Goal: Task Accomplishment & Management: Use online tool/utility

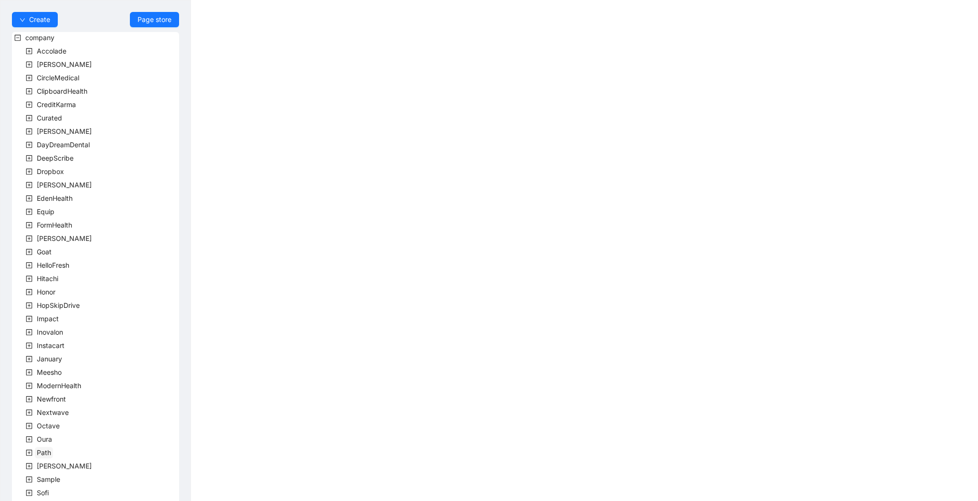
scroll to position [118, 0]
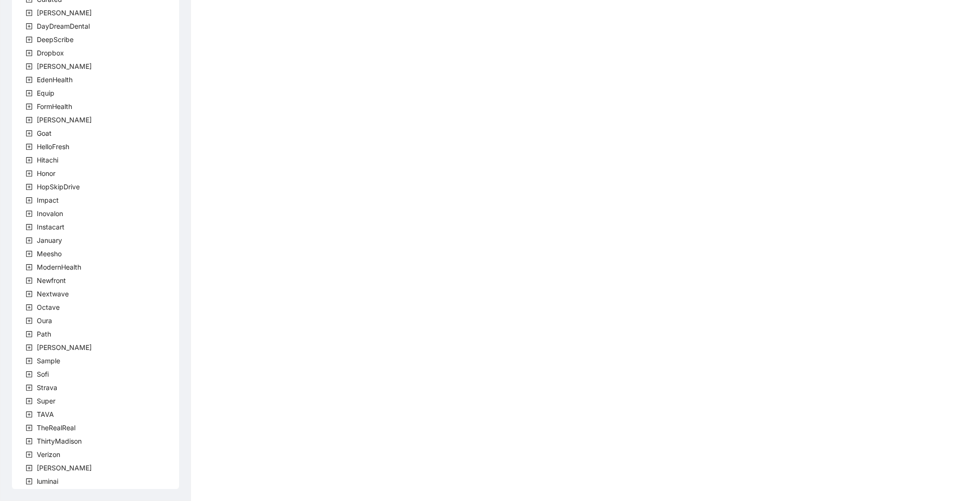
click at [32, 415] on span at bounding box center [28, 413] width 11 height 11
click at [39, 428] on icon "plus-square" at bounding box center [40, 427] width 7 height 7
click at [57, 437] on span at bounding box center [51, 440] width 11 height 11
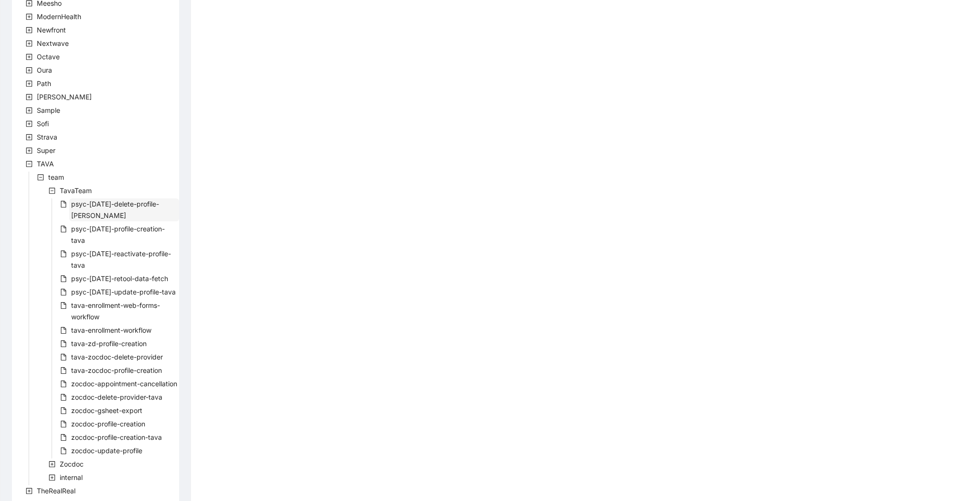
scroll to position [420, 0]
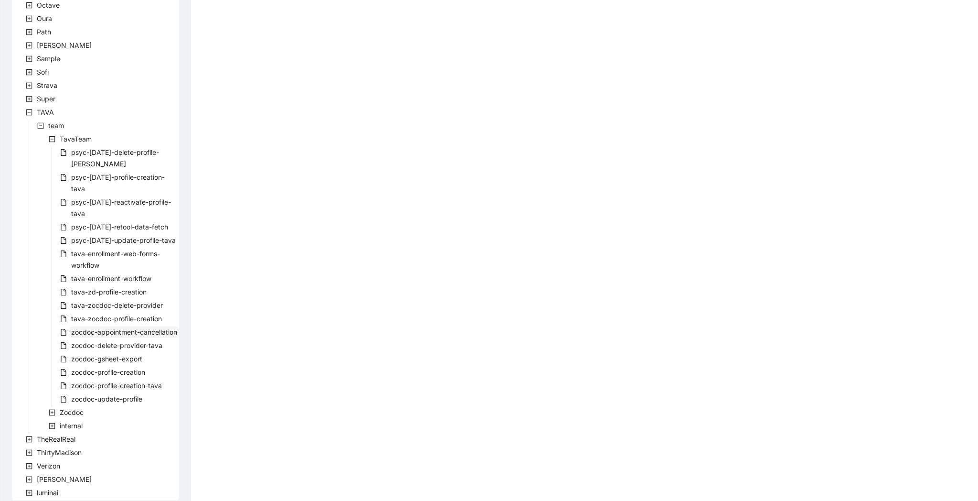
click at [134, 326] on span "zocdoc-appointment-cancellation" at bounding box center [124, 331] width 110 height 11
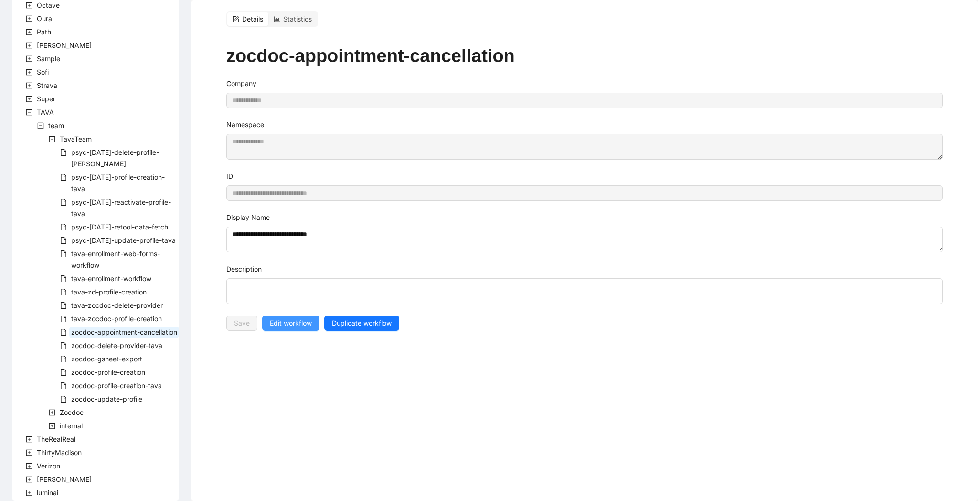
click at [290, 318] on span "Edit workflow" at bounding box center [291, 323] width 42 height 11
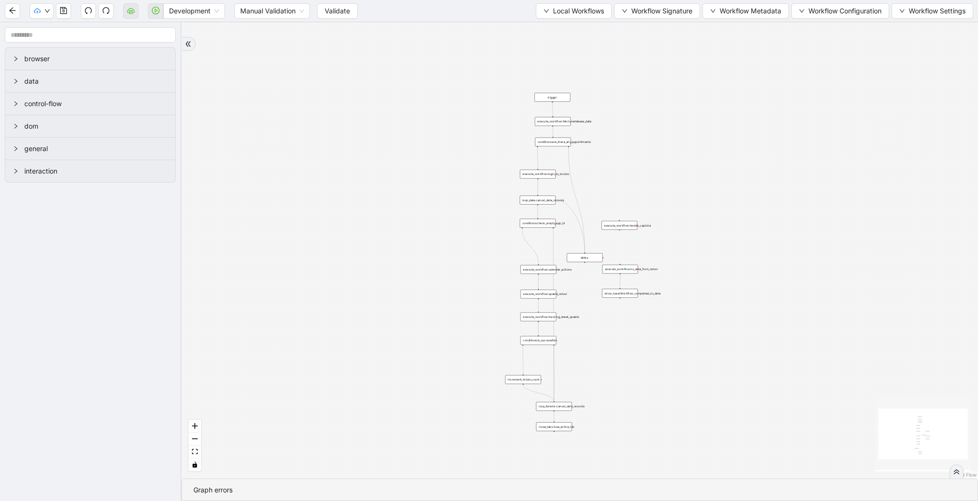
drag, startPoint x: 503, startPoint y: 94, endPoint x: 405, endPoint y: 205, distance: 148.5
click at [405, 205] on div "trigger execute_workflow:fetch_metabase_data execute_workflow:login_to_zocdoc e…" at bounding box center [579, 250] width 797 height 456
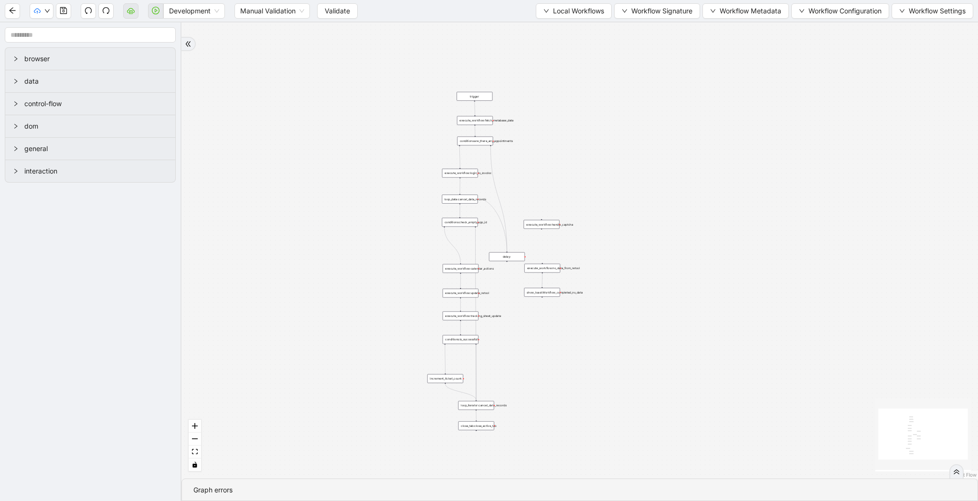
drag, startPoint x: 770, startPoint y: 145, endPoint x: 621, endPoint y: 138, distance: 149.2
click at [621, 138] on div "trigger execute_workflow:fetch_metabase_data execute_workflow:login_to_zocdoc e…" at bounding box center [579, 250] width 797 height 456
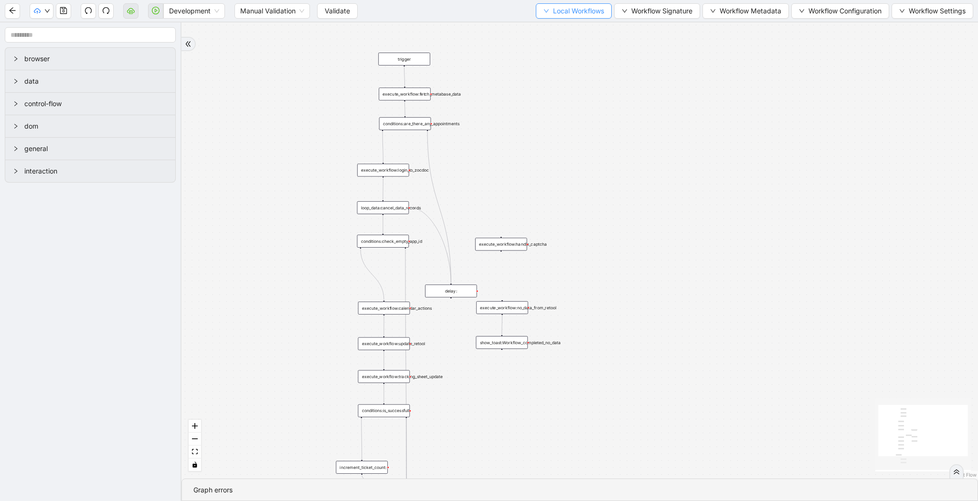
click at [576, 7] on span "Local Workflows" at bounding box center [578, 11] width 51 height 11
click at [566, 31] on span "Select" at bounding box center [569, 29] width 62 height 11
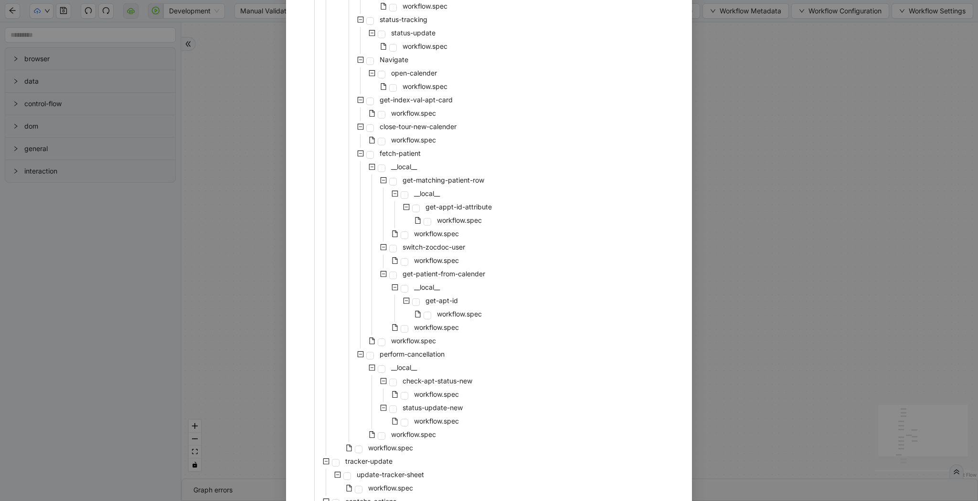
scroll to position [684, 0]
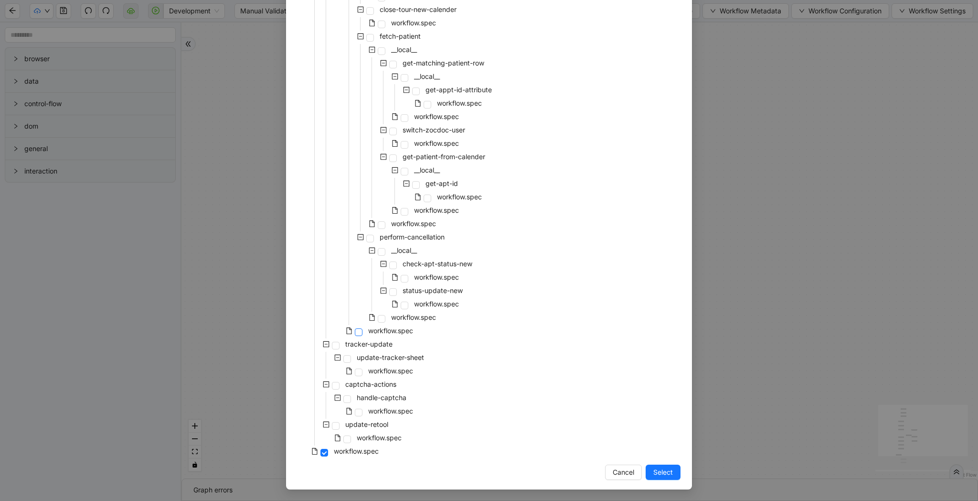
click at [362, 330] on span at bounding box center [359, 332] width 8 height 8
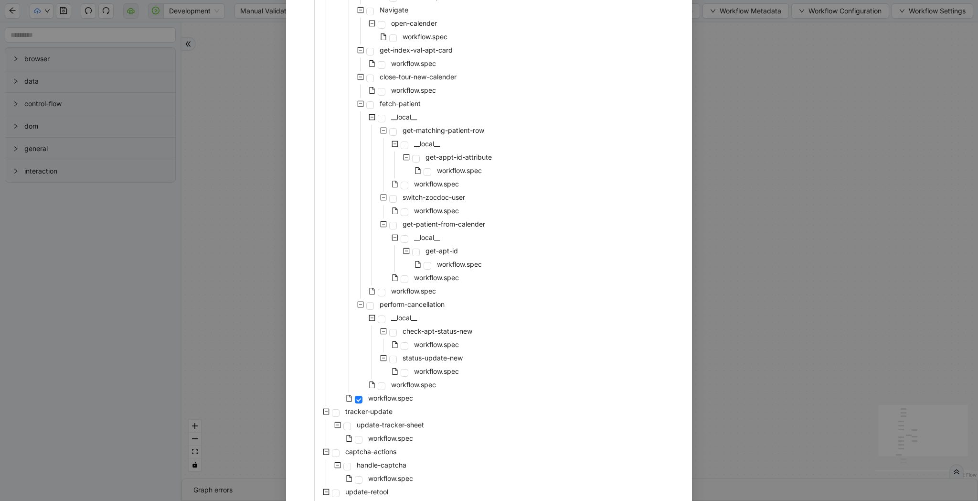
scroll to position [615, 0]
click at [406, 281] on span at bounding box center [405, 281] width 8 height 8
click at [382, 295] on span at bounding box center [382, 294] width 8 height 8
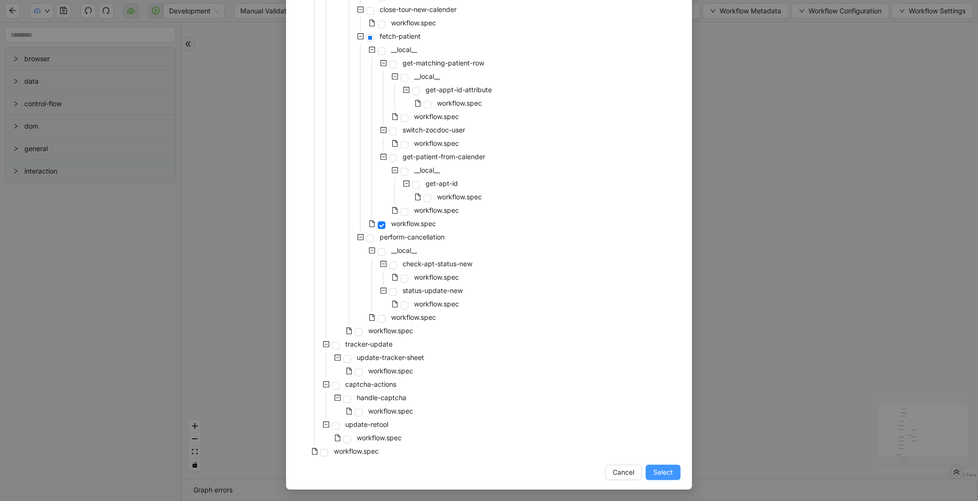
click at [663, 474] on span "Select" at bounding box center [663, 472] width 20 height 11
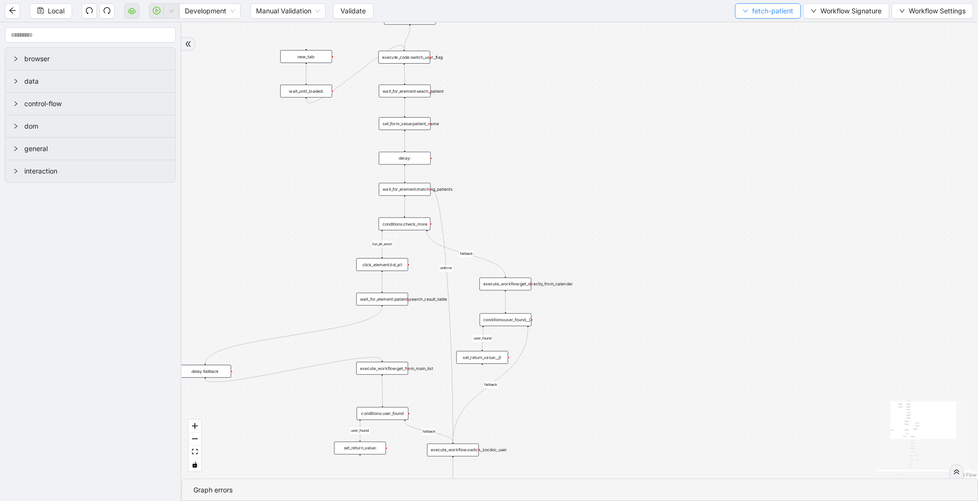
click at [761, 8] on span "fetch-patient" at bounding box center [772, 11] width 41 height 11
click at [746, 32] on span "Select" at bounding box center [766, 29] width 51 height 11
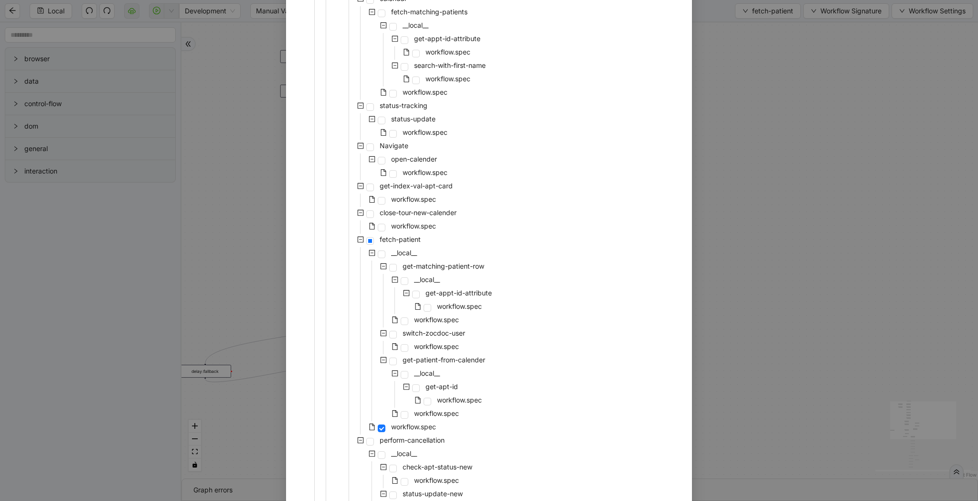
scroll to position [500, 0]
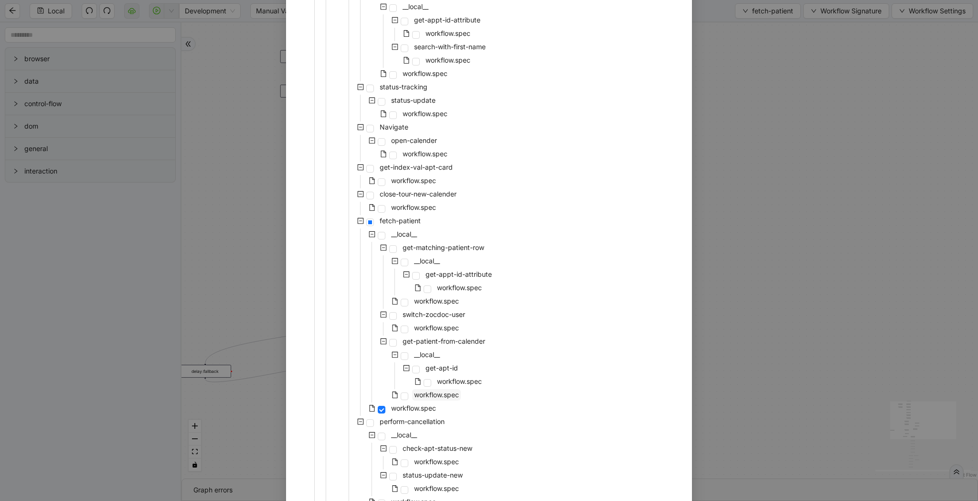
click at [458, 392] on span "workflow.spec" at bounding box center [436, 394] width 45 height 8
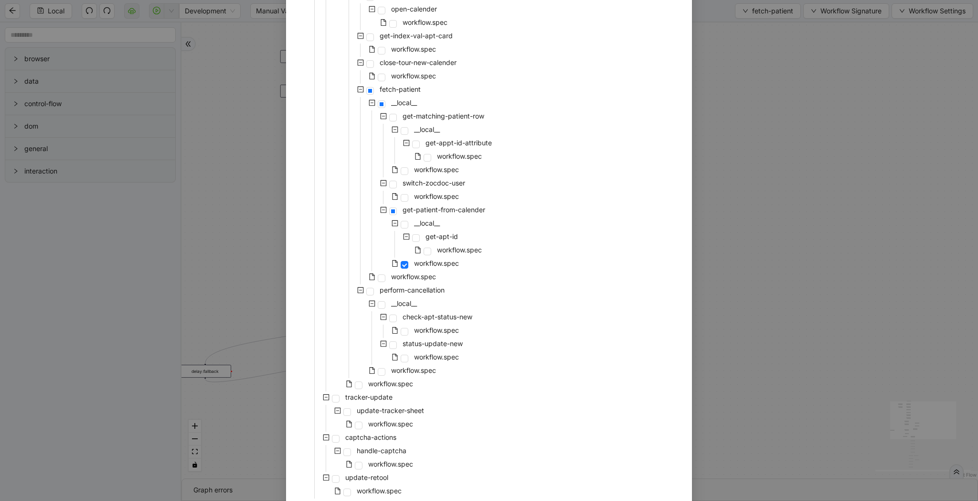
scroll to position [684, 0]
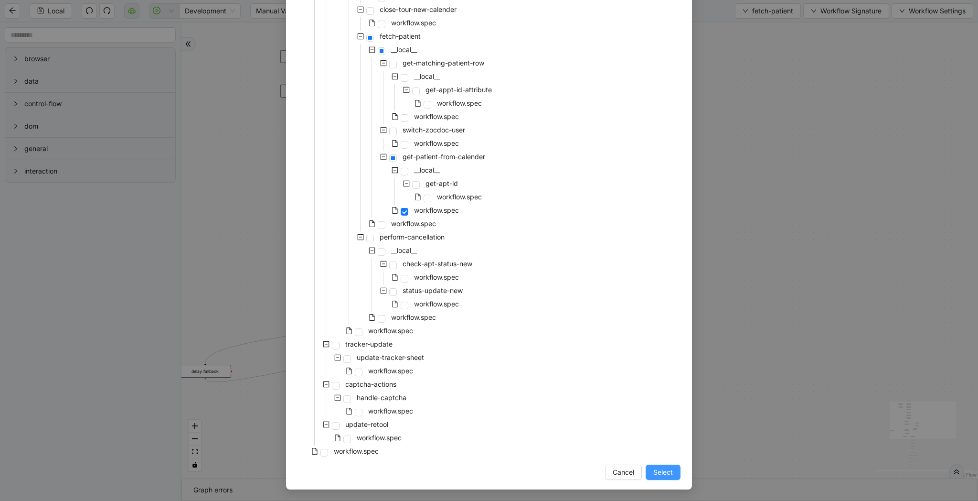
click at [658, 467] on span "Select" at bounding box center [663, 472] width 20 height 11
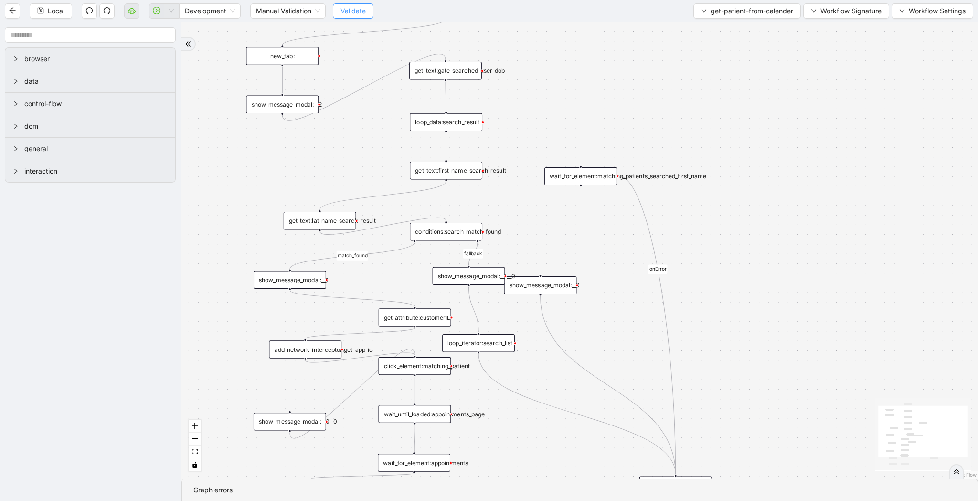
click at [345, 10] on span "Validate" at bounding box center [353, 11] width 25 height 11
click at [155, 9] on icon "play-circle" at bounding box center [157, 11] width 8 height 8
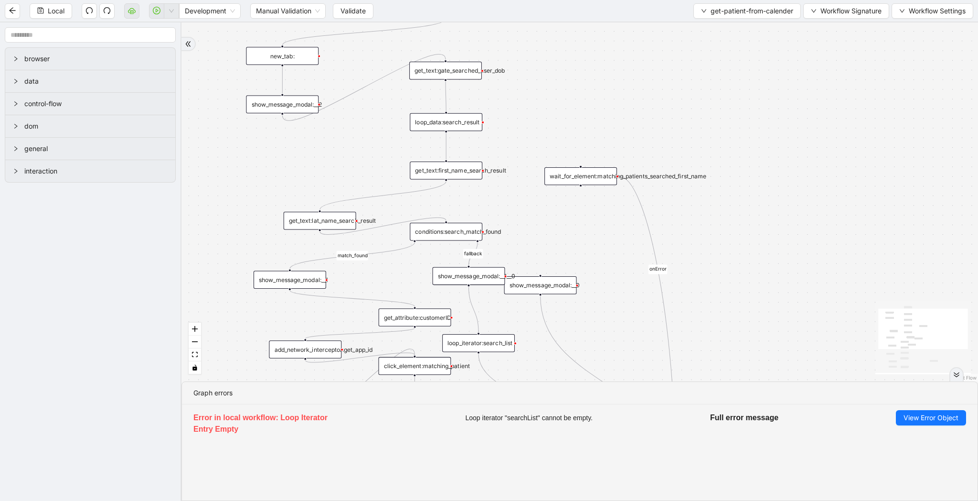
click at [330, 220] on div "get_text:lat_name_search_result" at bounding box center [320, 221] width 73 height 18
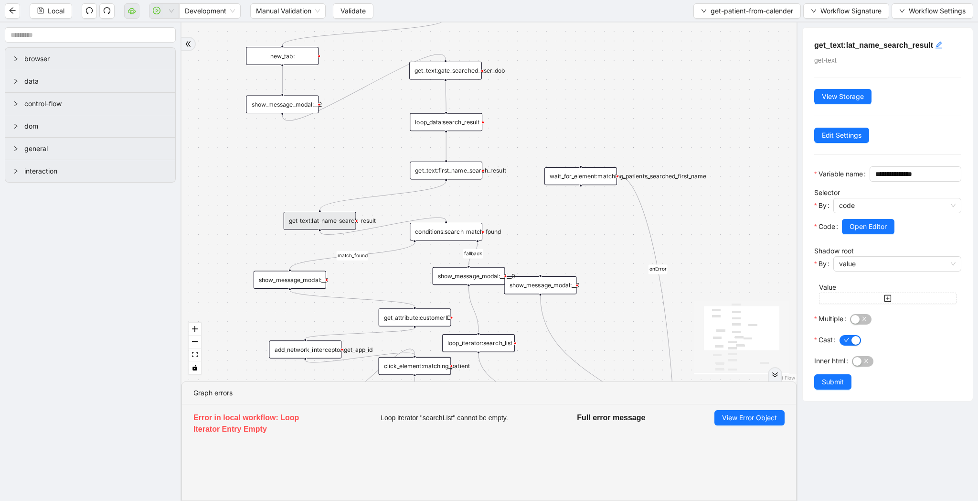
click at [300, 280] on div "show_message_modal:__1" at bounding box center [290, 279] width 73 height 18
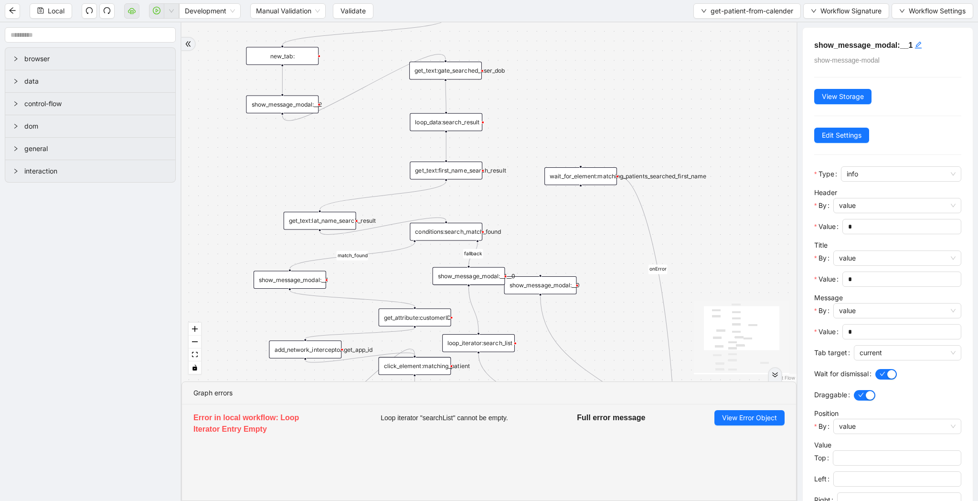
click at [478, 274] on div "show_message_modal:__1__0" at bounding box center [469, 276] width 73 height 18
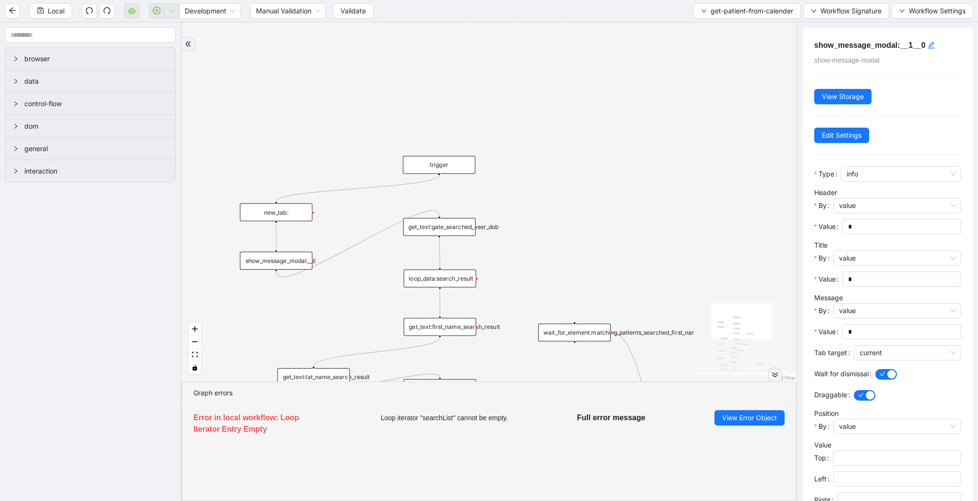
drag, startPoint x: 616, startPoint y: 74, endPoint x: 609, endPoint y: 229, distance: 155.8
click at [609, 229] on div "match_found fallback onError trigger click_element:matching_patient wait_until_…" at bounding box center [488, 201] width 615 height 359
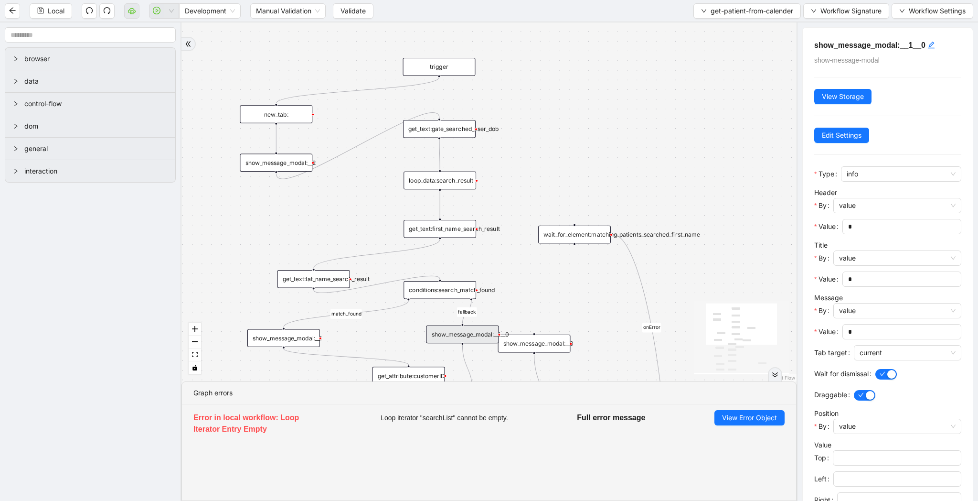
drag, startPoint x: 519, startPoint y: 233, endPoint x: 519, endPoint y: 135, distance: 97.9
click at [519, 135] on div "match_found fallback onError trigger click_element:matching_patient wait_until_…" at bounding box center [488, 201] width 615 height 359
click at [274, 169] on div "show_message_modal:__2" at bounding box center [276, 162] width 73 height 18
drag, startPoint x: 440, startPoint y: 76, endPoint x: 440, endPoint y: 113, distance: 36.8
click at [440, 113] on div "match_found fallback onError trigger click_element:matching_patient wait_until_…" at bounding box center [648, 251] width 623 height 363
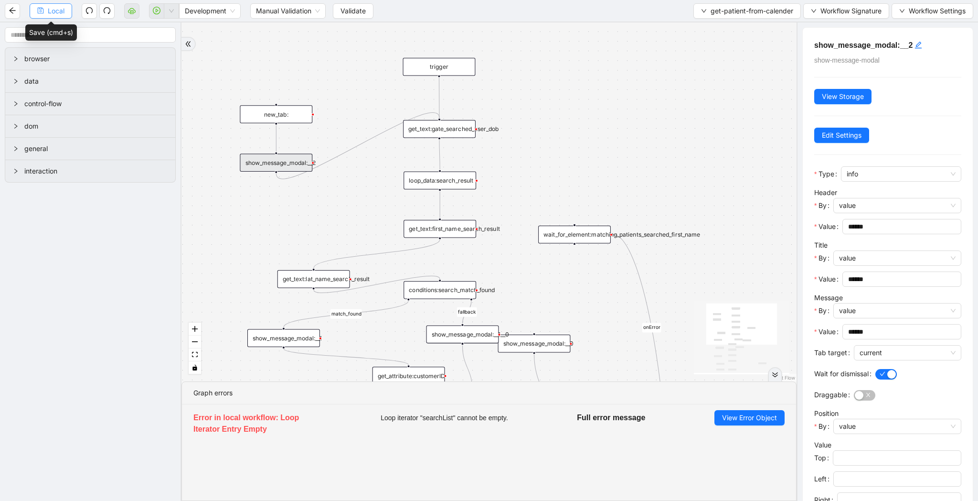
click at [56, 11] on span "Local" at bounding box center [56, 11] width 17 height 11
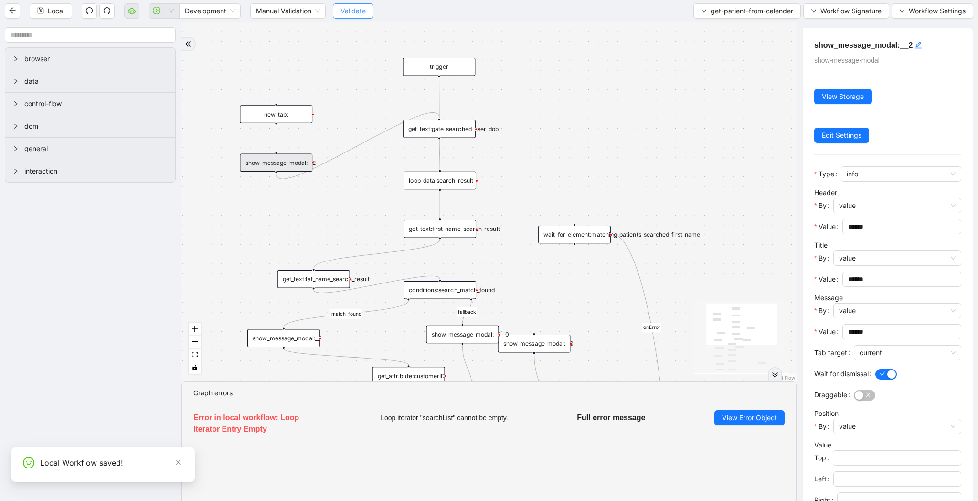
click at [363, 8] on span "Validate" at bounding box center [353, 11] width 25 height 11
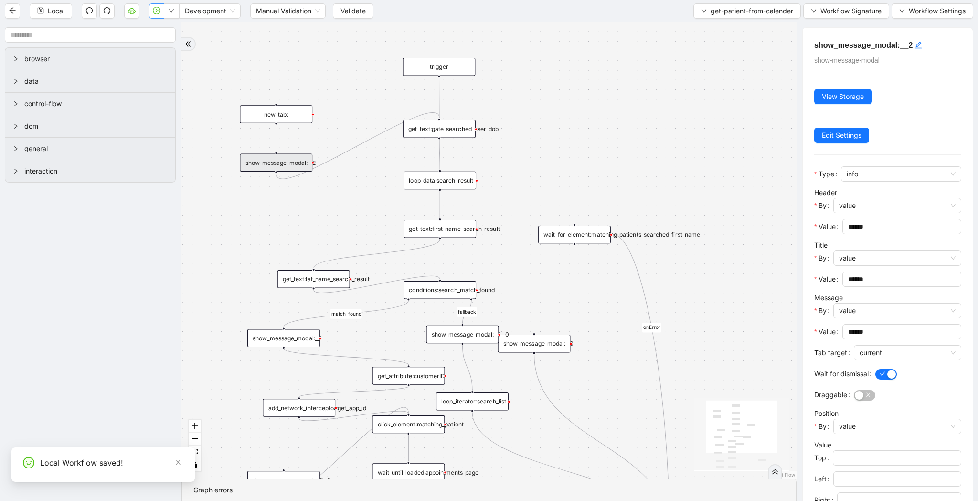
click at [154, 14] on button "button" at bounding box center [156, 10] width 15 height 15
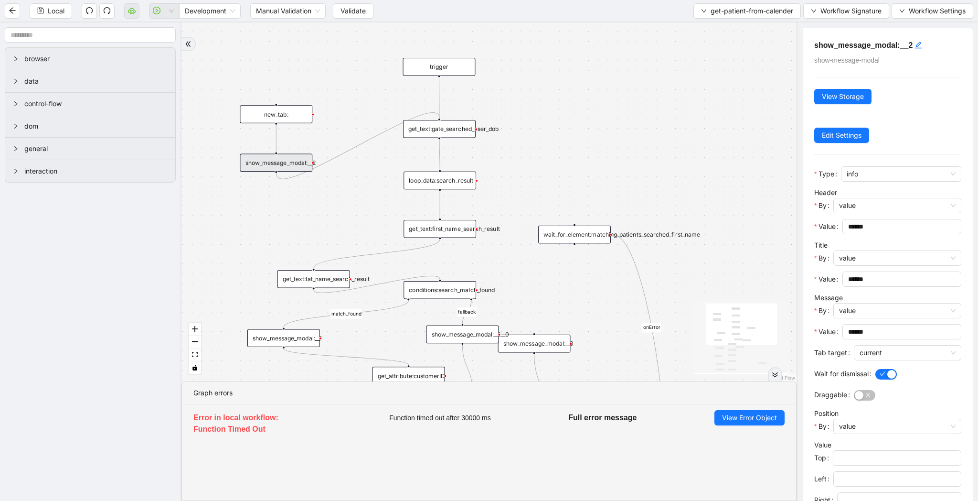
click at [359, 2] on div "Local Development Manual Validation Validate get-patient-from-calender Workflow…" at bounding box center [489, 10] width 978 height 21
click at [359, 3] on button "Validate" at bounding box center [353, 10] width 41 height 15
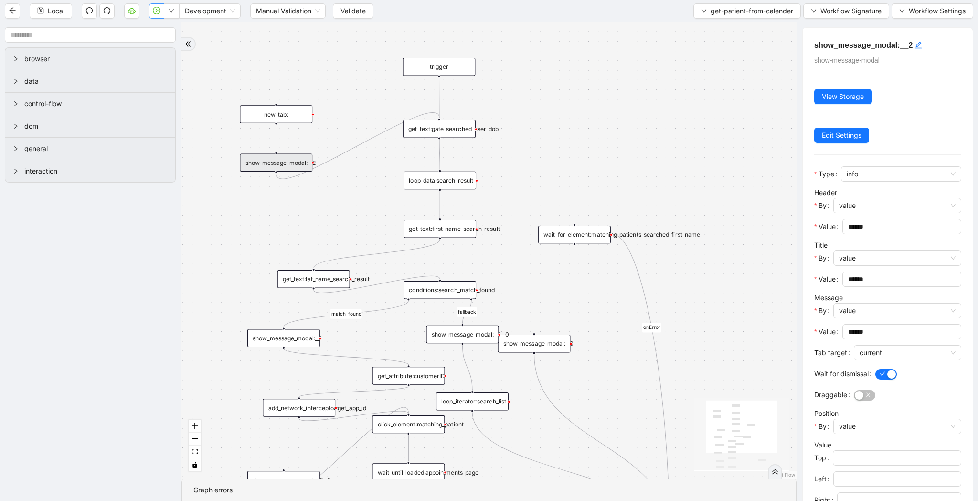
click at [161, 15] on button "button" at bounding box center [156, 10] width 15 height 15
drag, startPoint x: 440, startPoint y: 75, endPoint x: 277, endPoint y: 102, distance: 165.5
click at [277, 102] on div "match_found fallback onError trigger click_element:matching_patient wait_until_…" at bounding box center [488, 250] width 615 height 456
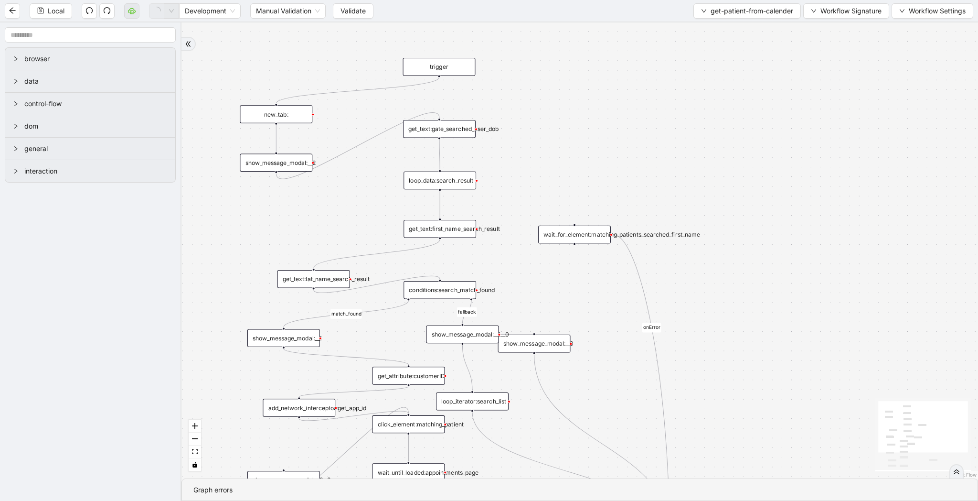
click at [287, 162] on div "show_message_modal:__2" at bounding box center [276, 162] width 73 height 18
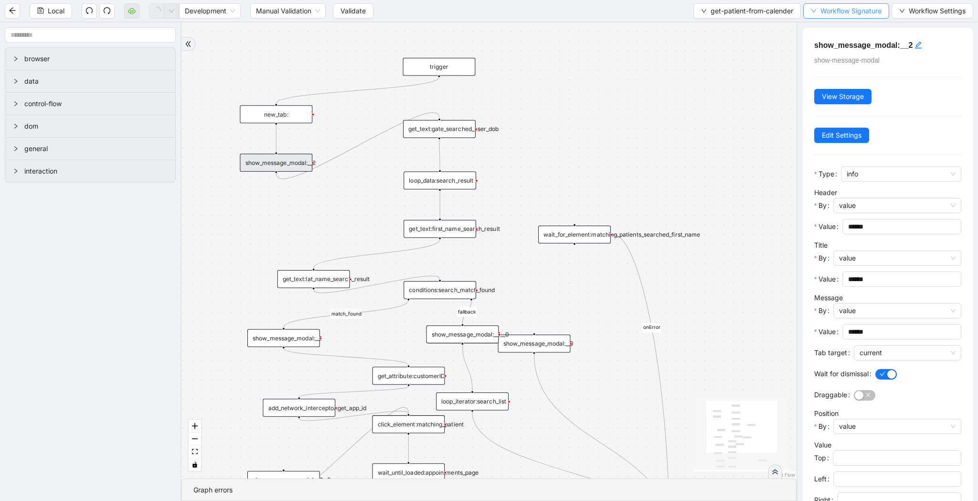
click at [844, 14] on span "Workflow Signature" at bounding box center [851, 11] width 61 height 11
click at [831, 38] on li "Type" at bounding box center [844, 44] width 75 height 15
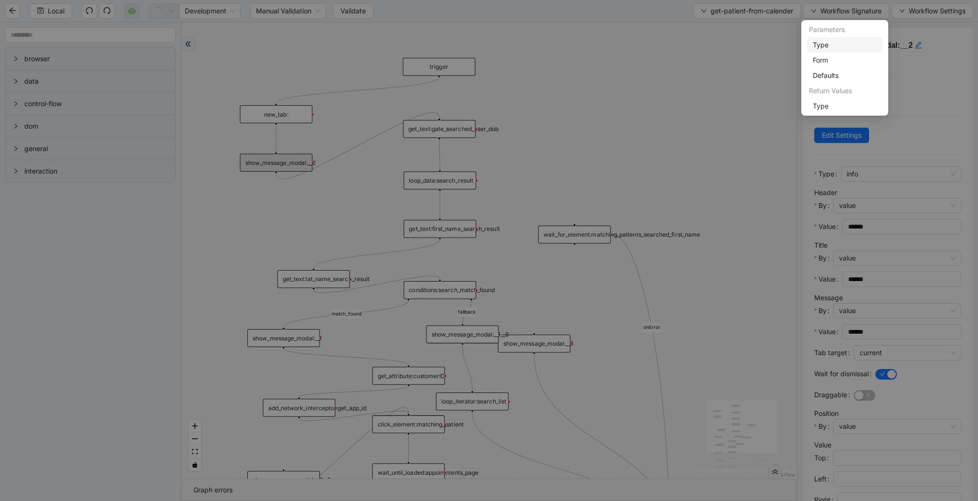
scroll to position [115, 0]
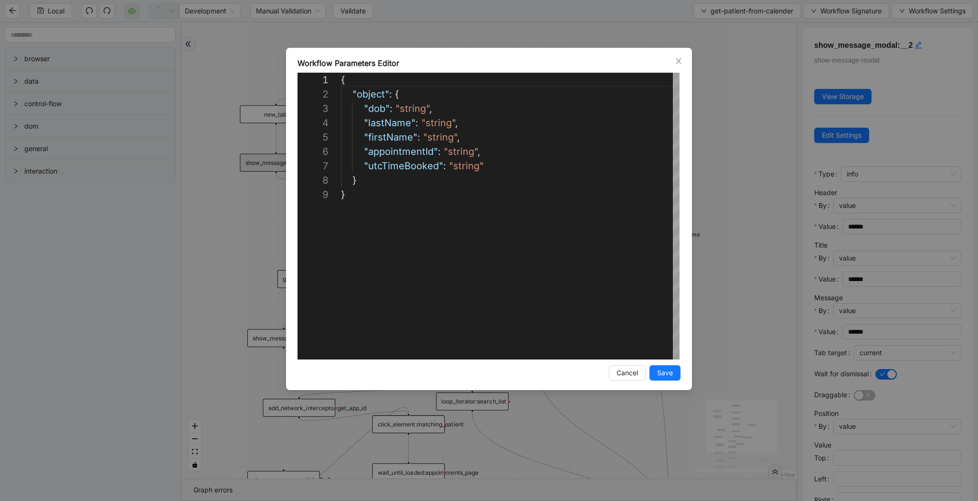
click at [783, 52] on div "**********" at bounding box center [489, 250] width 978 height 501
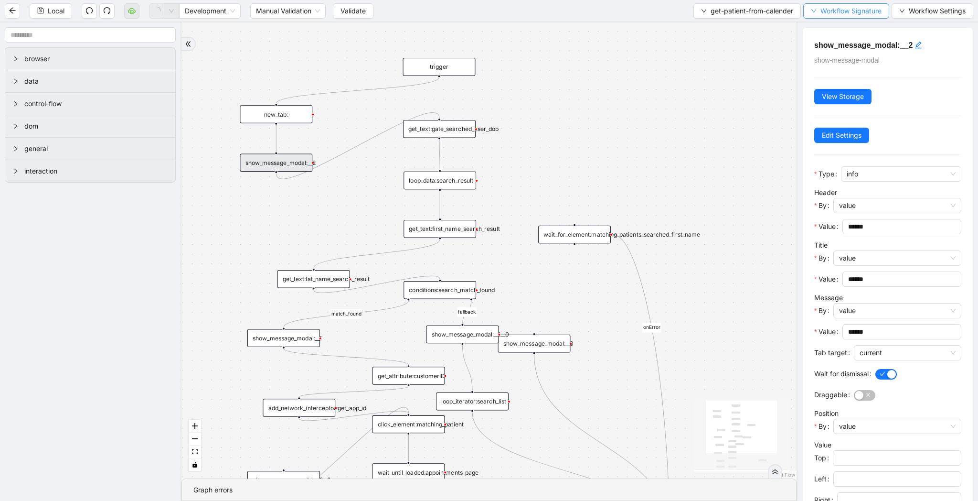
click at [837, 16] on span "Workflow Signature" at bounding box center [851, 11] width 61 height 11
click at [829, 77] on span "Defaults" at bounding box center [845, 75] width 64 height 11
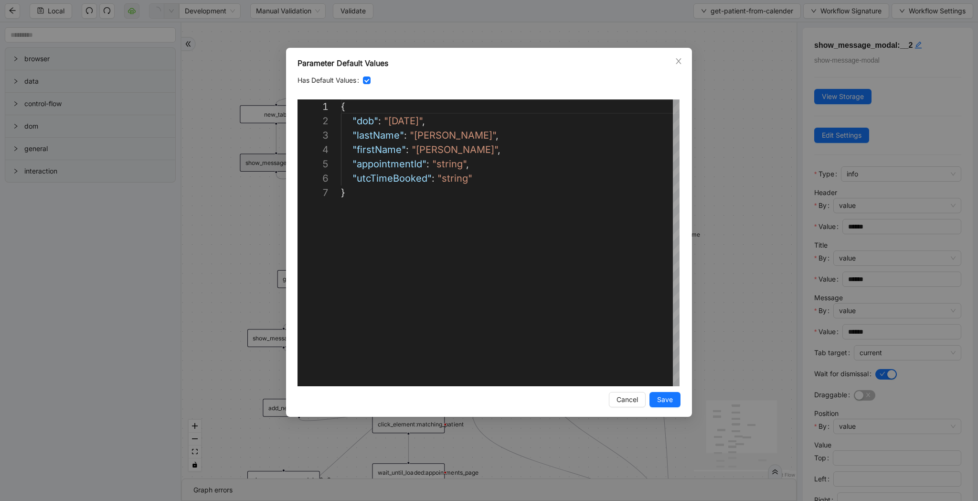
scroll to position [86, 0]
click at [430, 137] on div "{ "dob" : "[DEMOGRAPHIC_DATA]" , "lastName" : "[PERSON_NAME]" , "firstName" : "…" at bounding box center [510, 285] width 339 height 373
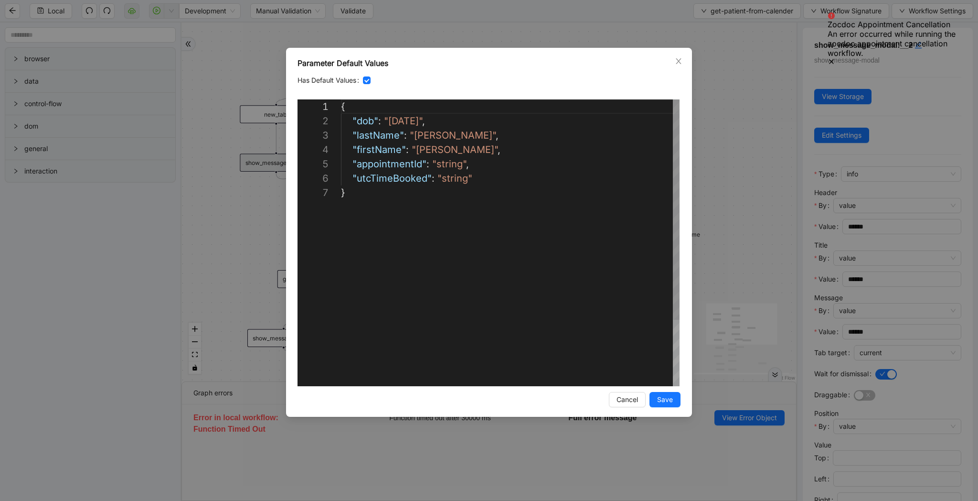
click at [434, 145] on div "{ "dob" : "[DEMOGRAPHIC_DATA]" , "lastName" : "[PERSON_NAME]" , "firstName" : "…" at bounding box center [510, 285] width 339 height 373
click at [433, 135] on div "{ "dob" : "[DEMOGRAPHIC_DATA]" , "lastName" : "[PERSON_NAME]" , "firstName" : "…" at bounding box center [510, 285] width 339 height 373
paste textarea "Editor content;Press Alt+F1 for Accessibility Options."
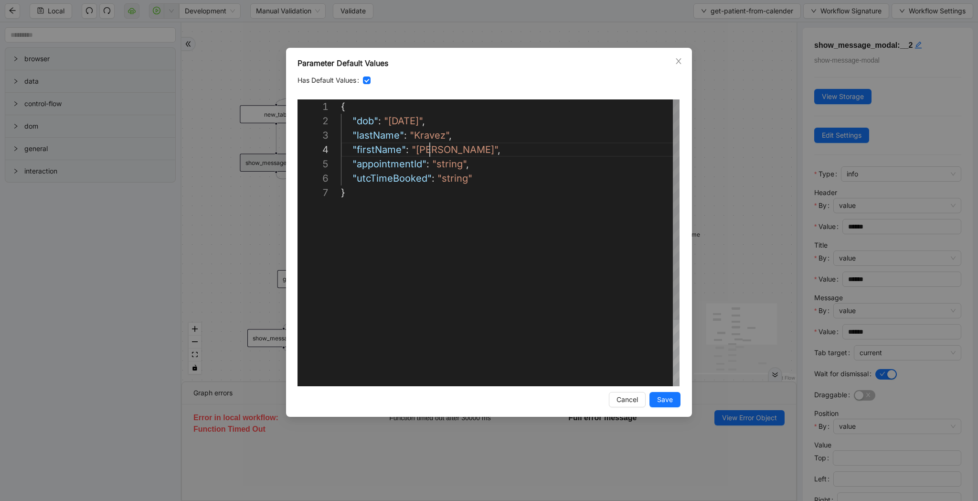
click at [431, 149] on div "{ "dob" : "[DEMOGRAPHIC_DATA]" , "lastName" : "Kravez" , "firstName" : "[PERSON…" at bounding box center [510, 285] width 339 height 373
paste textarea "**"
click at [415, 122] on div "{ "dob" : "[DEMOGRAPHIC_DATA]" , "lastName" : "Kravez" , "firstName" : "[PERSON…" at bounding box center [510, 285] width 339 height 373
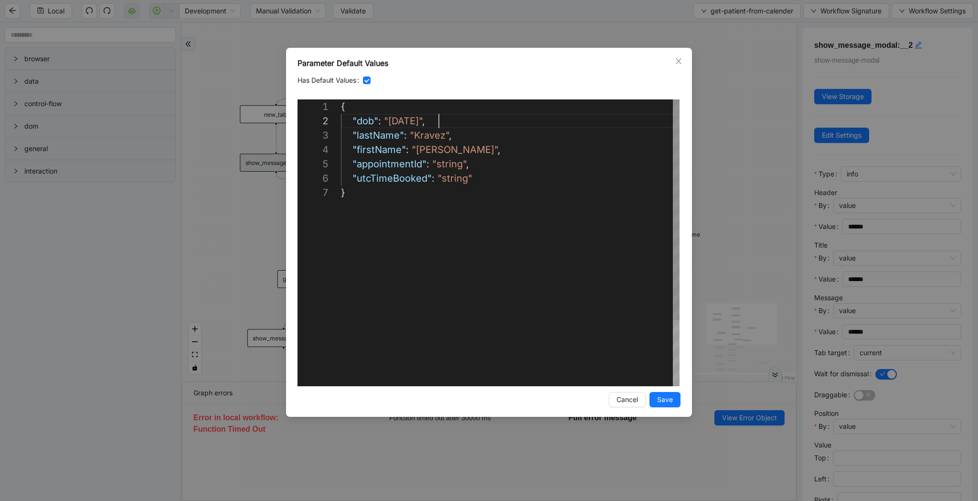
click at [438, 120] on div "{ "dob" : "[DEMOGRAPHIC_DATA]" , "lastName" : "Kravez" , "firstName" : "[PERSON…" at bounding box center [510, 285] width 339 height 373
type textarea "**********"
click at [667, 394] on span "Save" at bounding box center [665, 399] width 16 height 11
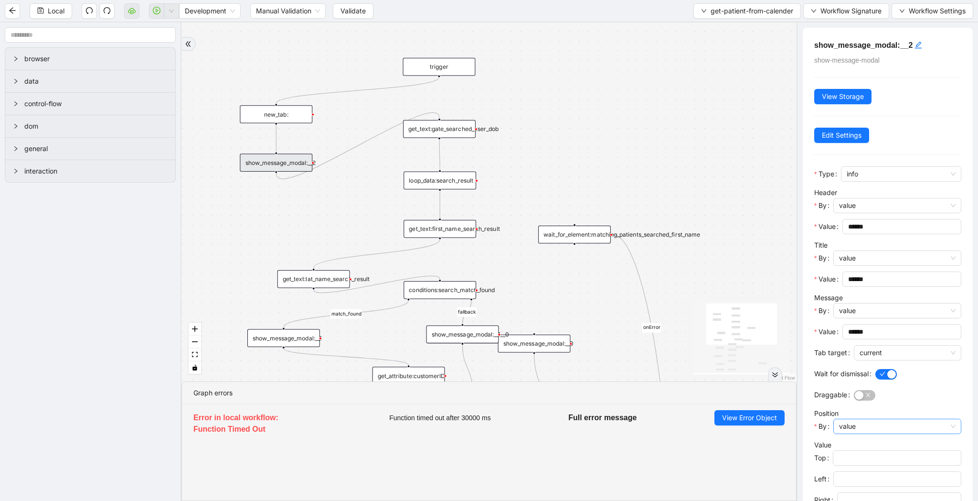
scroll to position [133, 0]
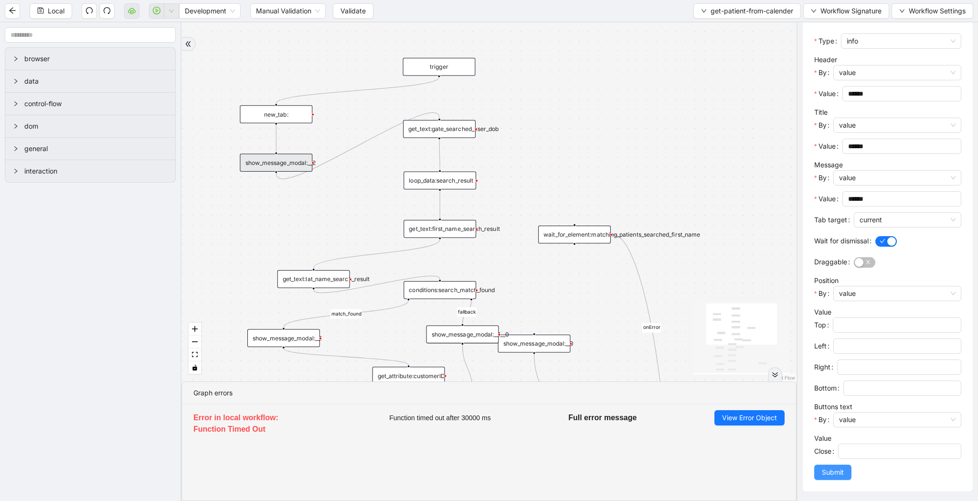
click at [835, 474] on span "Submit" at bounding box center [833, 472] width 22 height 11
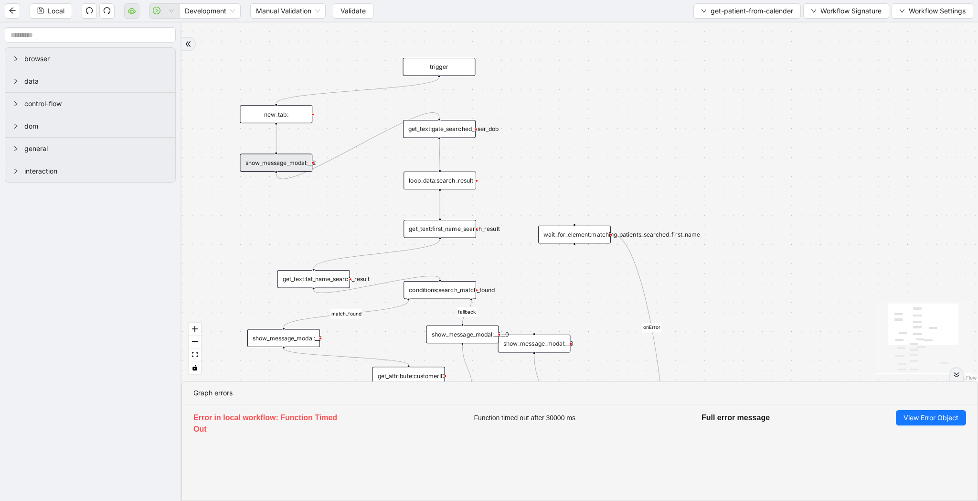
scroll to position [0, 0]
click at [44, 10] on button "Local" at bounding box center [51, 10] width 43 height 15
click at [358, 5] on button "Validate" at bounding box center [353, 10] width 41 height 15
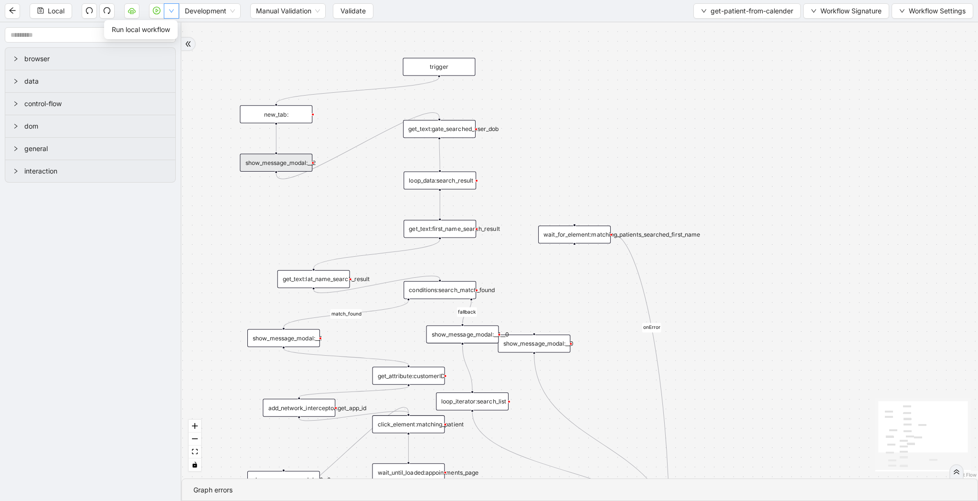
click at [171, 8] on icon "down" at bounding box center [172, 11] width 6 height 6
click at [163, 32] on span "Run local workflow" at bounding box center [141, 29] width 58 height 11
click at [284, 161] on div "show_message_modal:__2" at bounding box center [276, 162] width 73 height 18
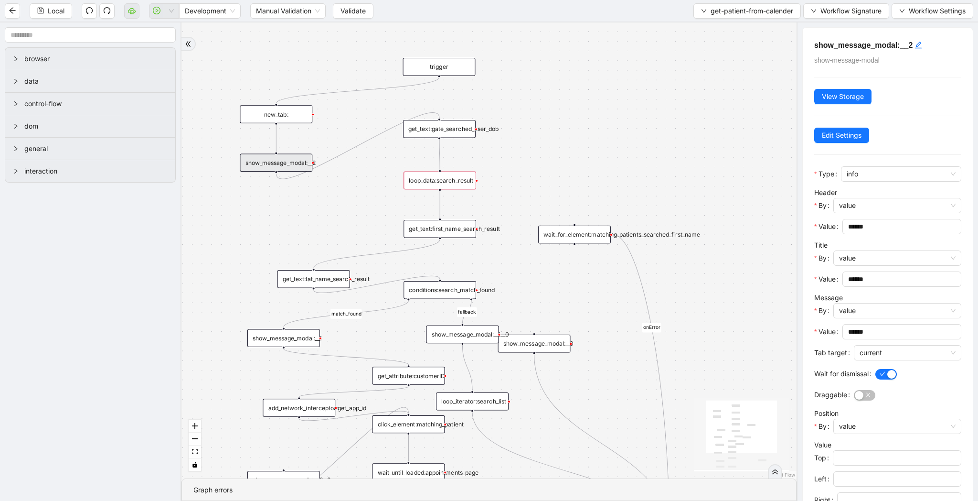
scroll to position [9, 0]
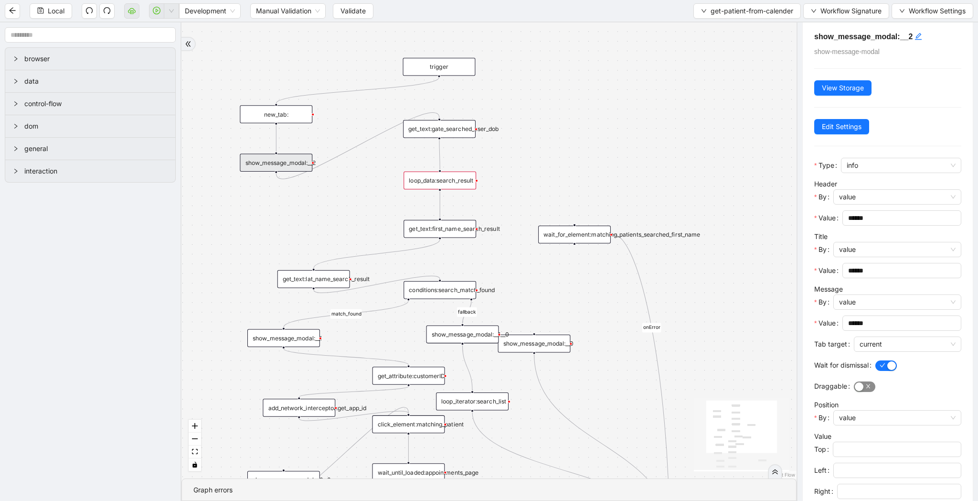
click at [860, 384] on div "button" at bounding box center [859, 386] width 9 height 9
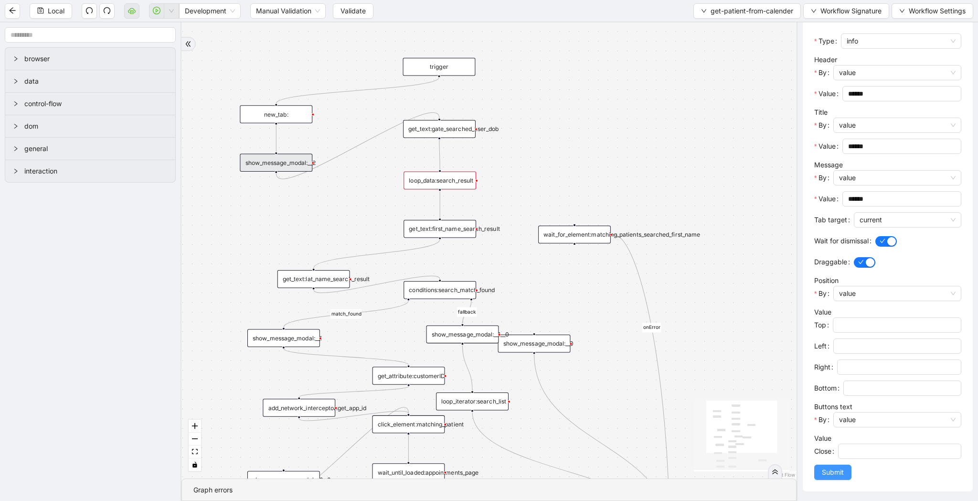
click at [830, 470] on span "Submit" at bounding box center [833, 472] width 22 height 11
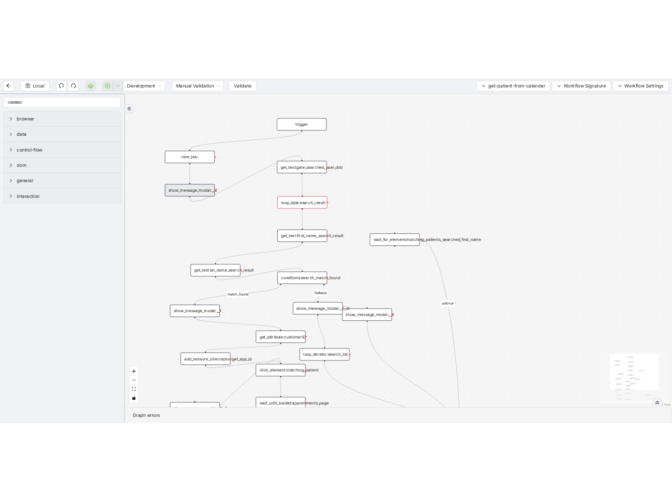
scroll to position [0, 0]
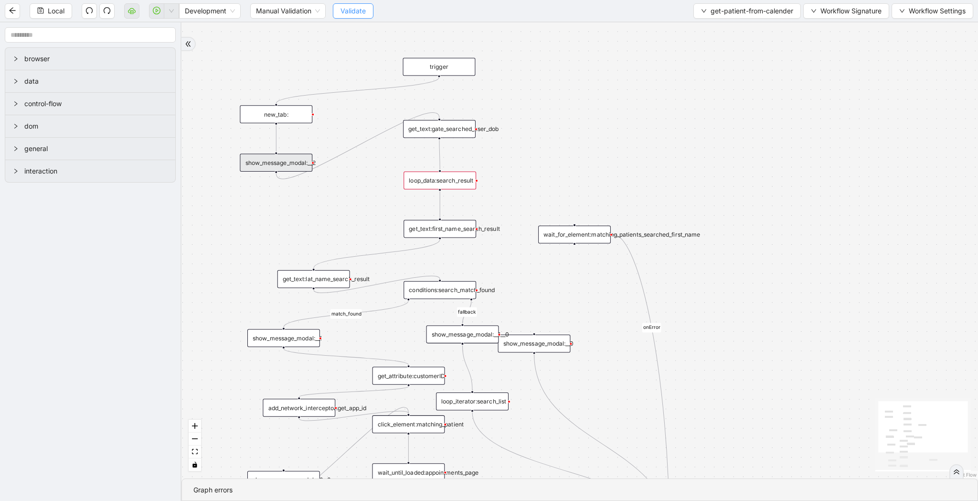
click at [353, 12] on span "Validate" at bounding box center [353, 11] width 25 height 11
click at [48, 6] on span "Local" at bounding box center [56, 11] width 17 height 11
click at [359, 11] on span "Validate" at bounding box center [353, 11] width 25 height 11
click at [171, 11] on icon "down" at bounding box center [172, 11] width 6 height 6
click at [165, 33] on span "Run local workflow" at bounding box center [141, 29] width 58 height 11
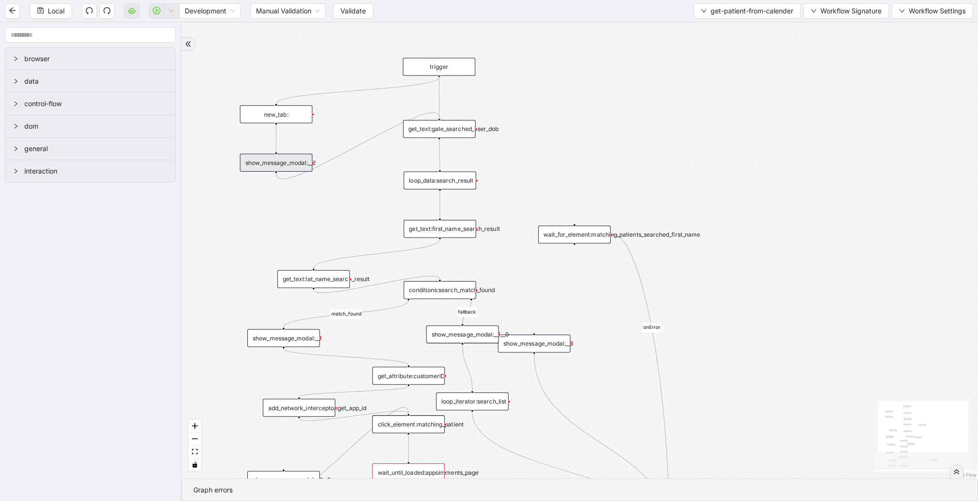
drag, startPoint x: 439, startPoint y: 77, endPoint x: 441, endPoint y: 124, distance: 46.8
click at [441, 124] on div "trigger click_element:matching_patient wait_until_loaded:appointments_page wait…" at bounding box center [740, 300] width 806 height 461
click at [39, 11] on icon "save" at bounding box center [40, 10] width 7 height 7
click at [361, 9] on span "Validate" at bounding box center [353, 11] width 25 height 11
click at [158, 15] on button "button" at bounding box center [156, 10] width 15 height 15
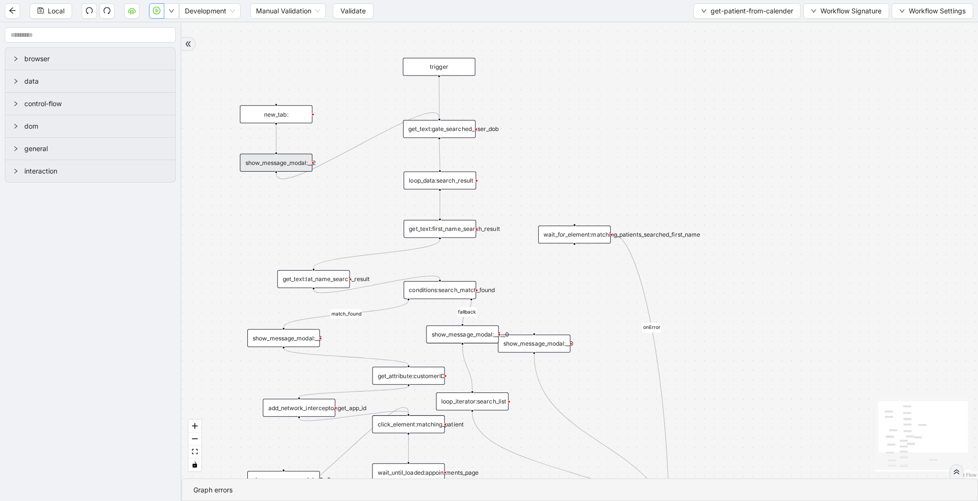
click at [154, 12] on icon "play-circle" at bounding box center [157, 11] width 8 height 8
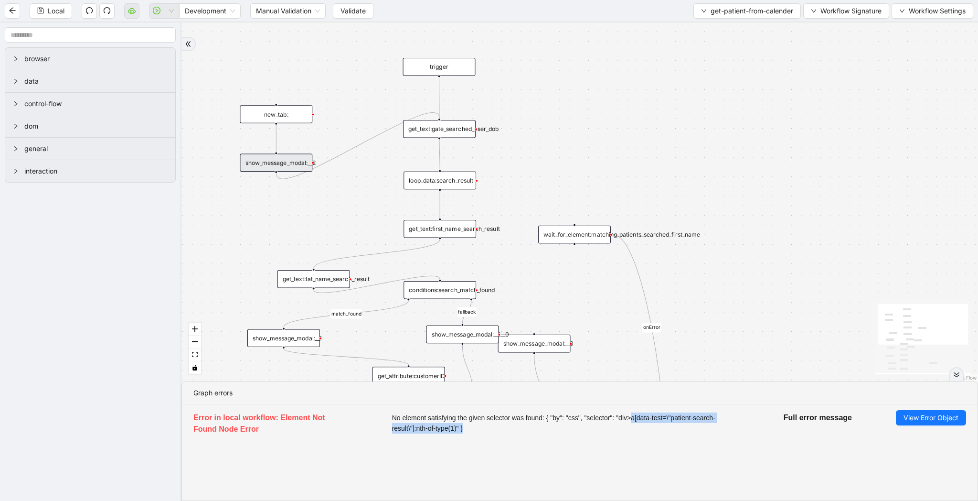
drag, startPoint x: 647, startPoint y: 419, endPoint x: 658, endPoint y: 435, distance: 19.2
click at [658, 435] on li "Error in local workflow: Element Not Found Node Error No element satisfying the…" at bounding box center [580, 424] width 796 height 40
click at [408, 428] on span "No element satisfying the given selector was found: { "by": "css", "selector": …" at bounding box center [566, 422] width 348 height 21
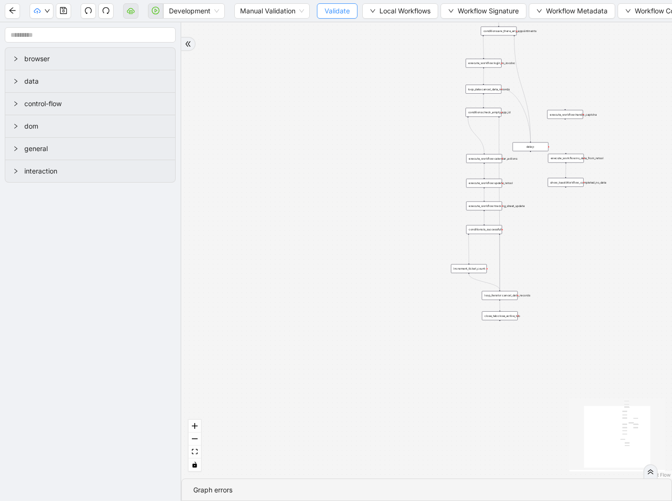
click at [345, 12] on span "Validate" at bounding box center [337, 11] width 25 height 11
click at [155, 7] on icon "play-circle" at bounding box center [156, 11] width 8 height 8
